Goal: Transaction & Acquisition: Obtain resource

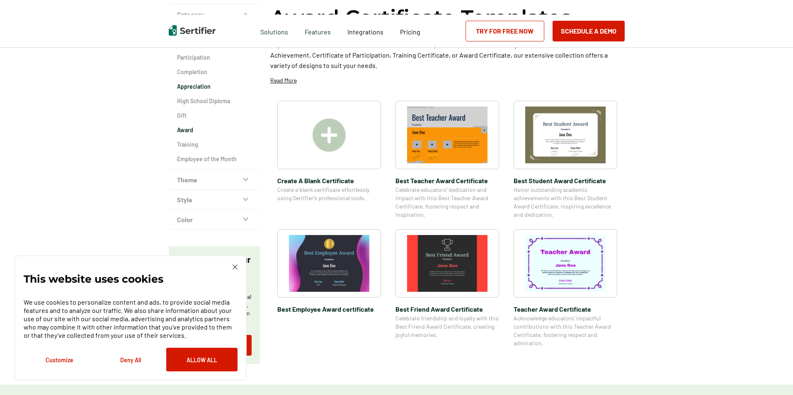
click at [209, 89] on h2 "Appreciation" at bounding box center [214, 86] width 75 height 8
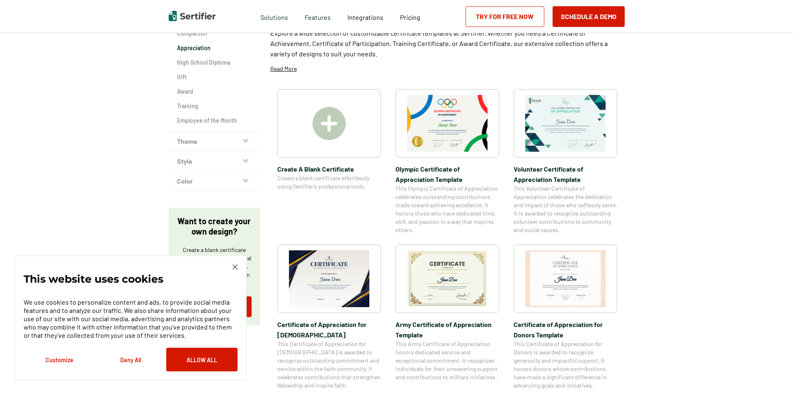
scroll to position [124, 0]
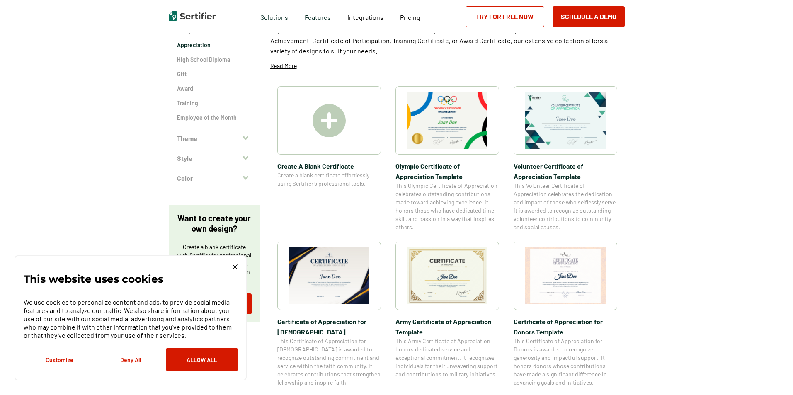
click at [449, 124] on img at bounding box center [447, 120] width 80 height 57
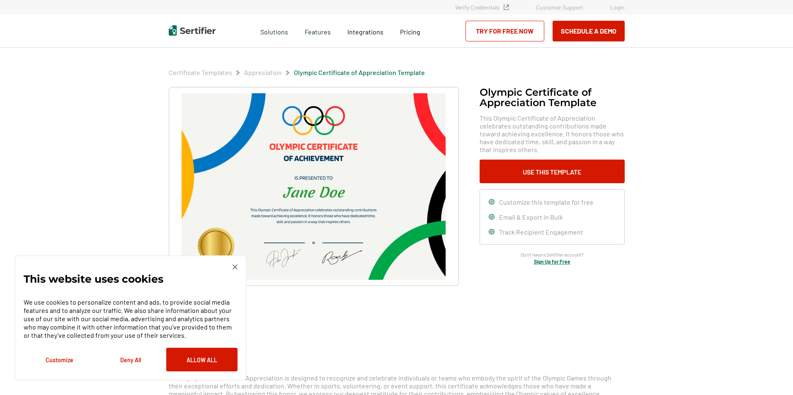
click at [237, 266] on div "This website uses cookies We use cookies to personalize content and ads, to pro…" at bounding box center [131, 317] width 232 height 125
click at [237, 268] on img at bounding box center [234, 266] width 5 height 5
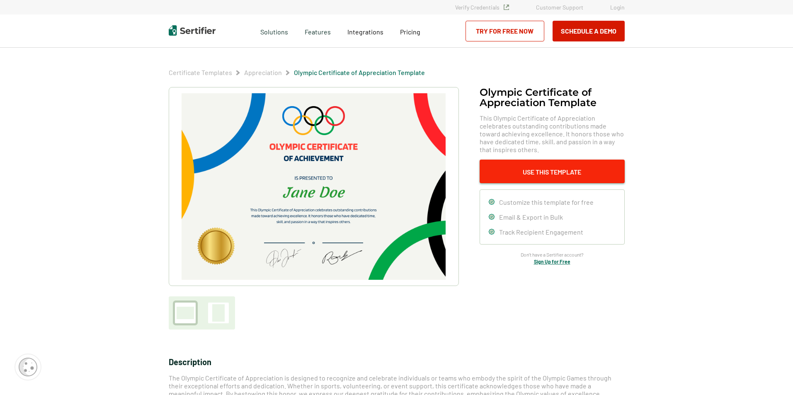
click at [544, 171] on button "Use This Template" at bounding box center [551, 172] width 145 height 24
click at [547, 207] on div "Customize this template for free Email & Export in Bulk Track Recipient Engagem…" at bounding box center [551, 216] width 145 height 55
click at [546, 261] on link "Sign Up for Free" at bounding box center [552, 262] width 36 height 6
